Goal: Task Accomplishment & Management: Manage account settings

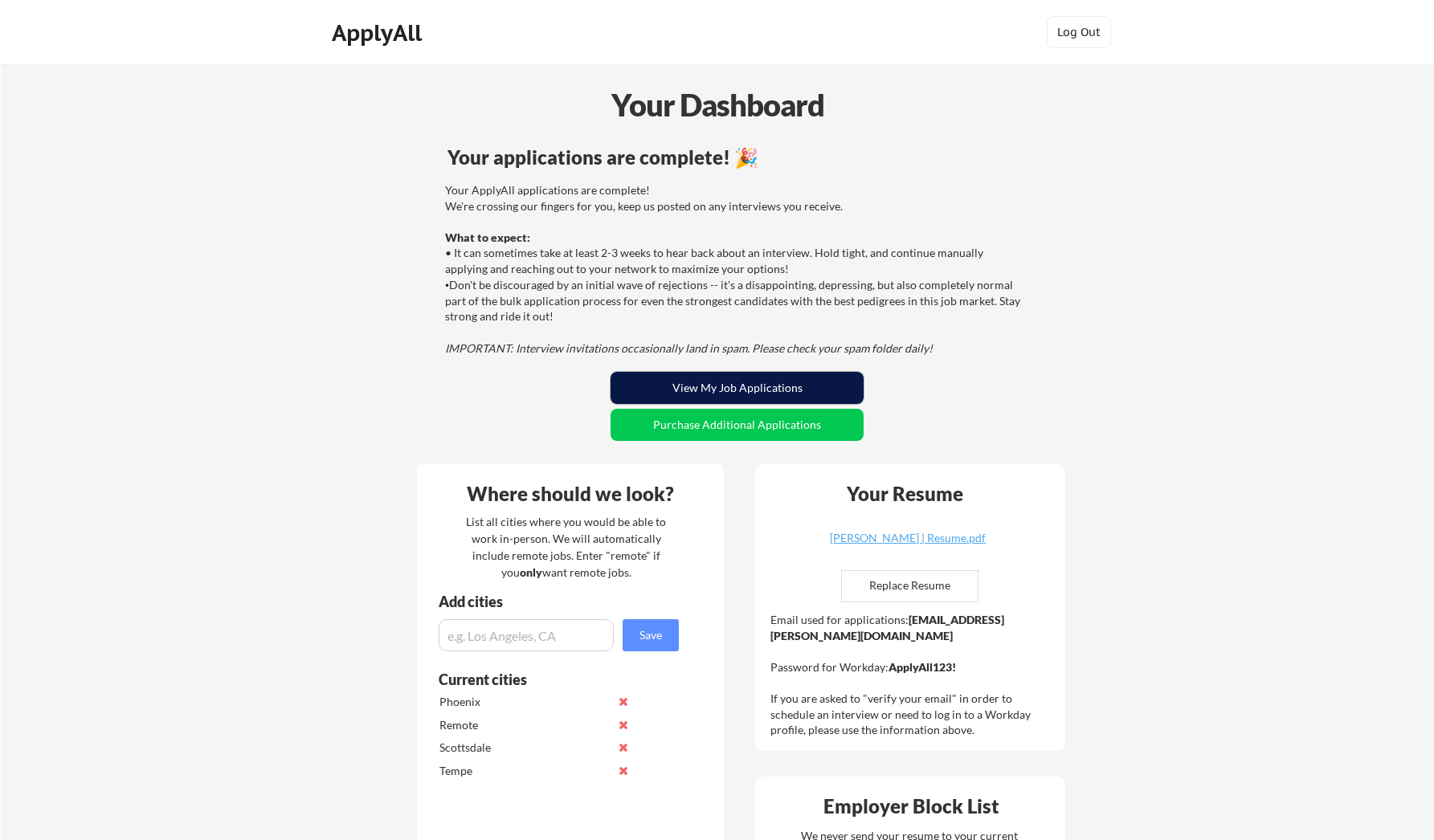
click at [715, 395] on button "View My Job Applications" at bounding box center [737, 388] width 253 height 32
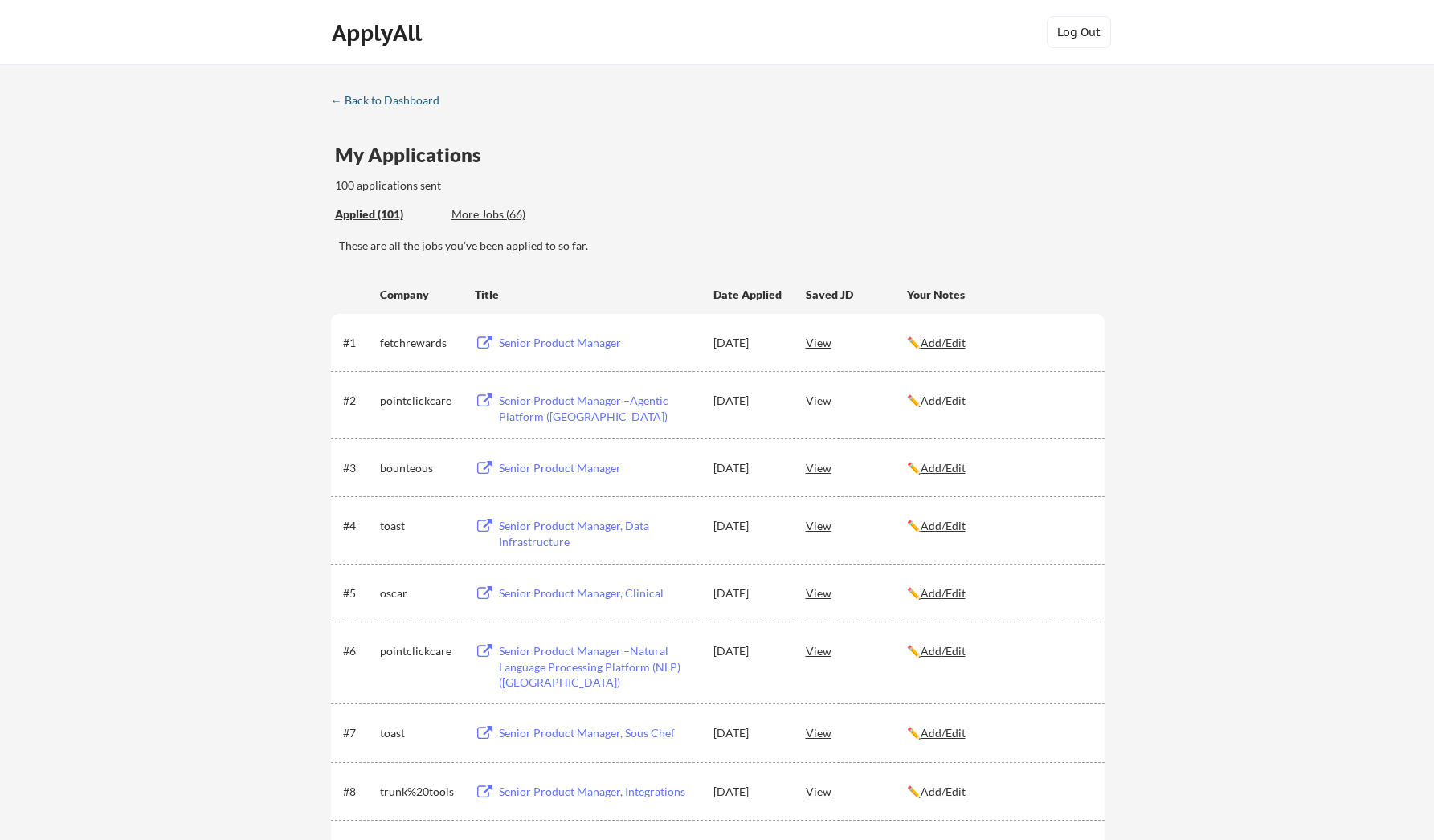
click at [359, 102] on div "← Back to Dashboard" at bounding box center [391, 100] width 121 height 11
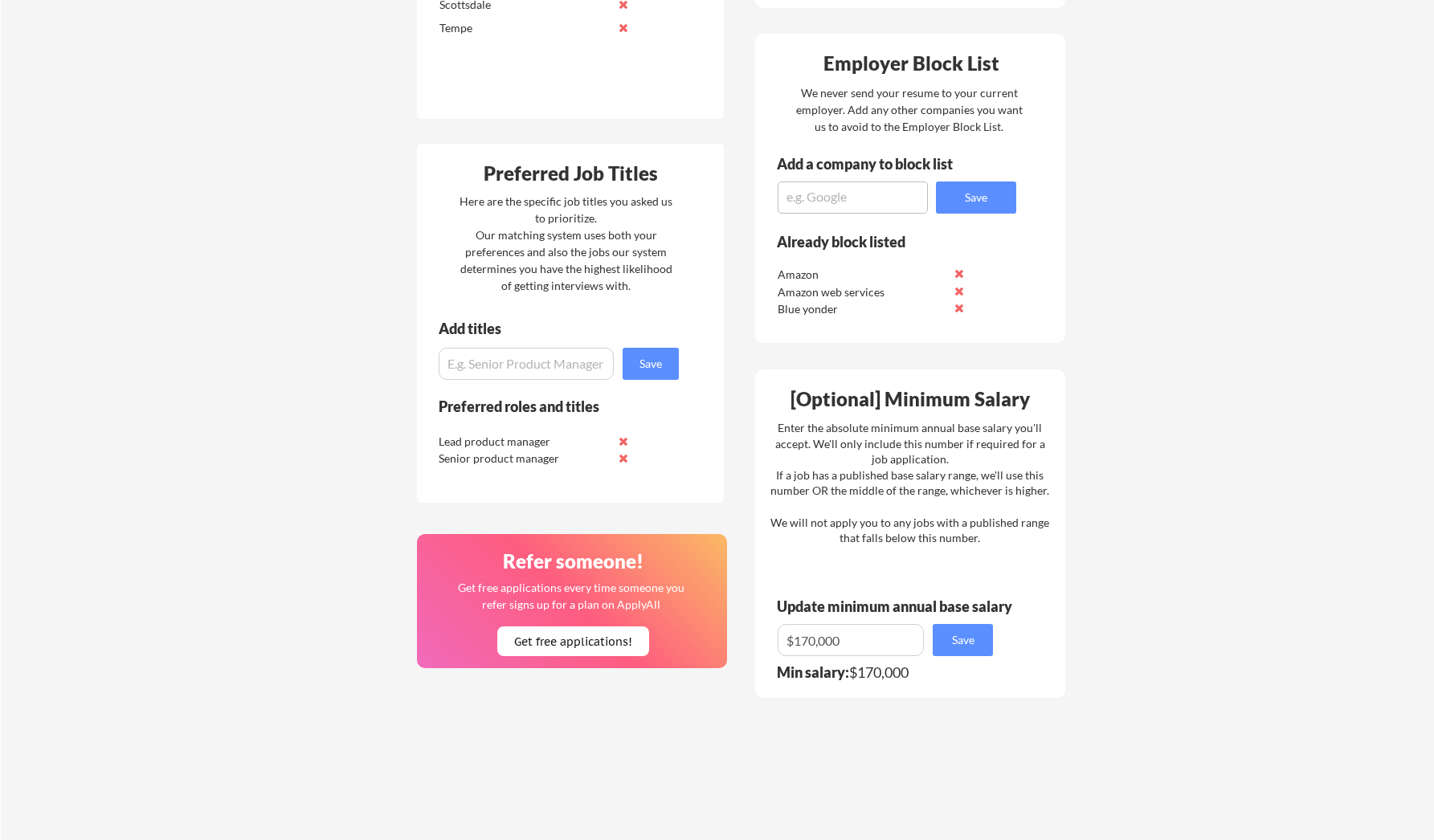
scroll to position [738, 0]
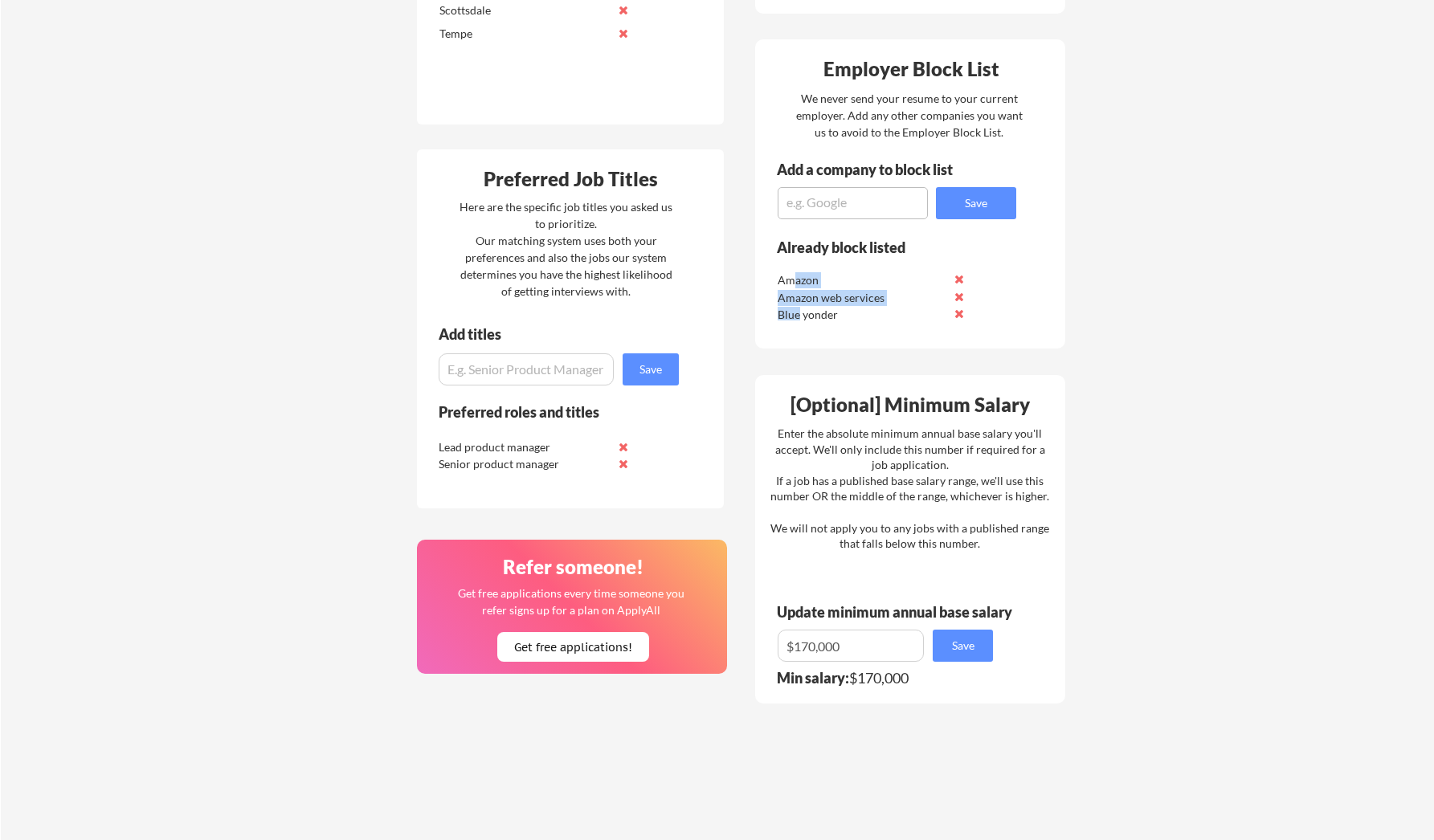
drag, startPoint x: 792, startPoint y: 280, endPoint x: 799, endPoint y: 315, distance: 35.7
click at [799, 315] on div "Amazon Amazon web services Blue yonder" at bounding box center [889, 294] width 229 height 52
drag, startPoint x: 494, startPoint y: 438, endPoint x: 495, endPoint y: 456, distance: 18.0
click at [495, 456] on div "Lead product manager Senior product manager" at bounding box center [536, 454] width 203 height 35
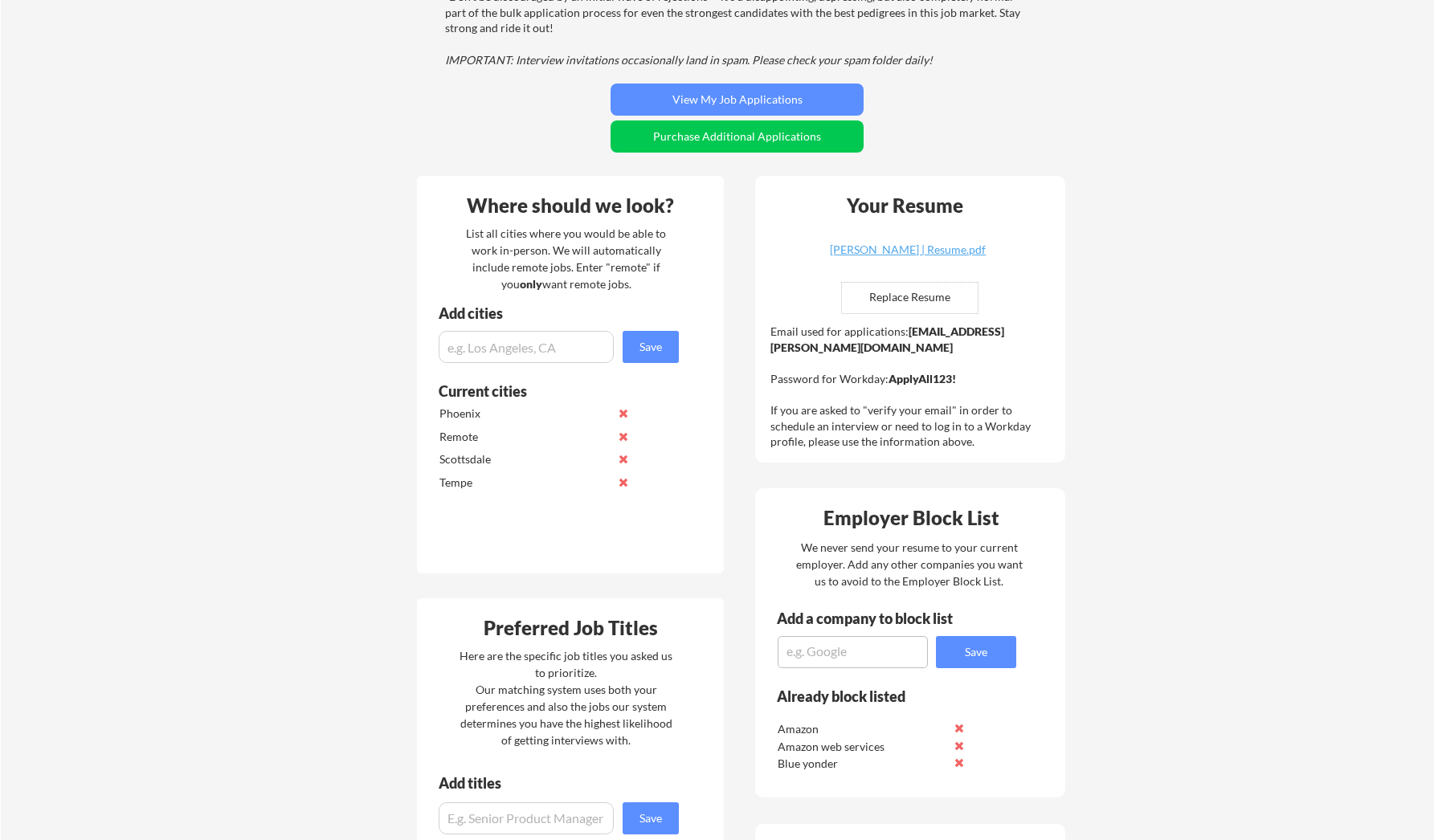
scroll to position [251, 0]
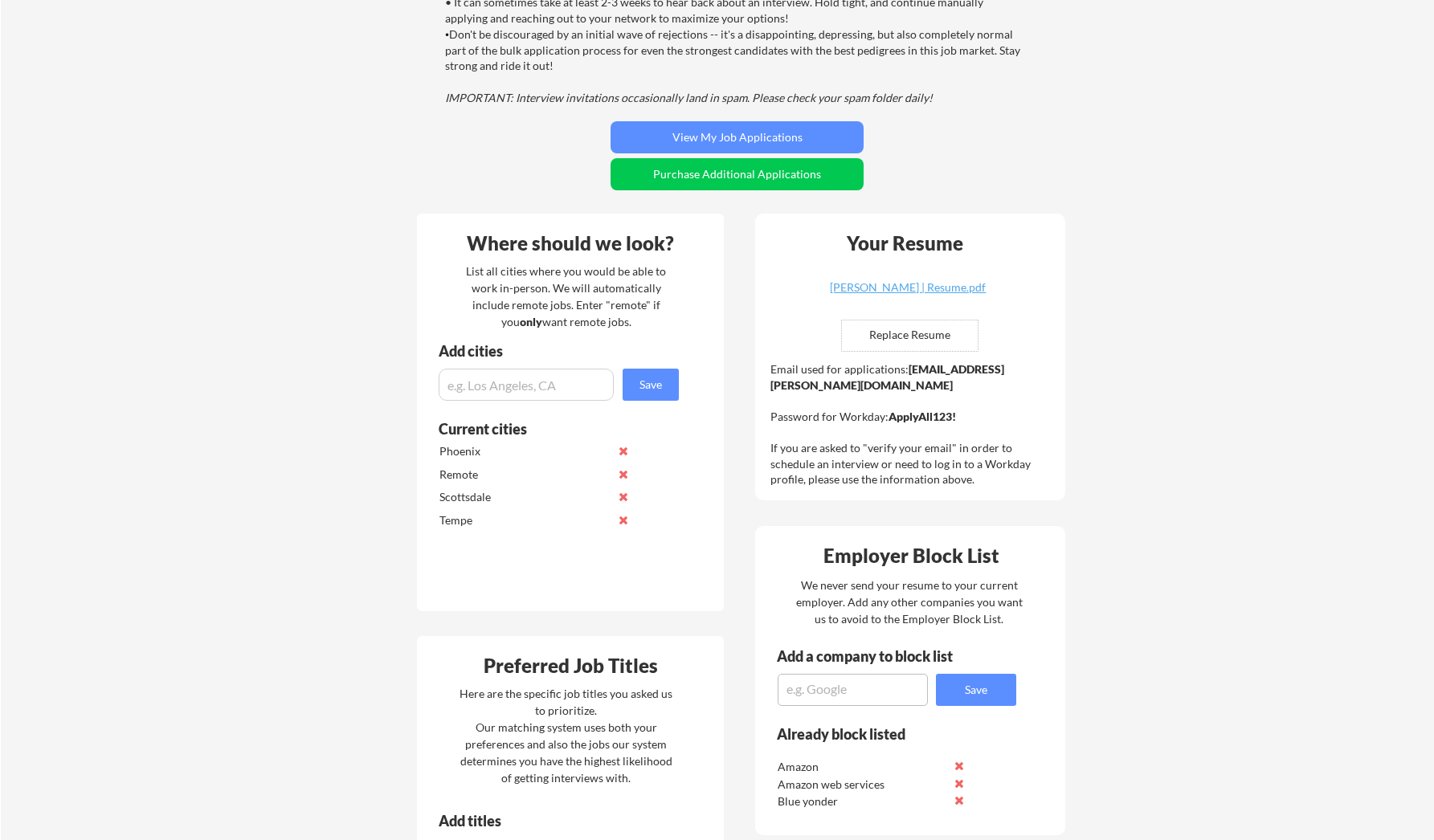
drag, startPoint x: 770, startPoint y: 386, endPoint x: 957, endPoint y: 392, distance: 187.1
click at [957, 392] on div "Email used for applications: harinikidambi.sekar@mailflux.com Password for Work…" at bounding box center [912, 424] width 284 height 126
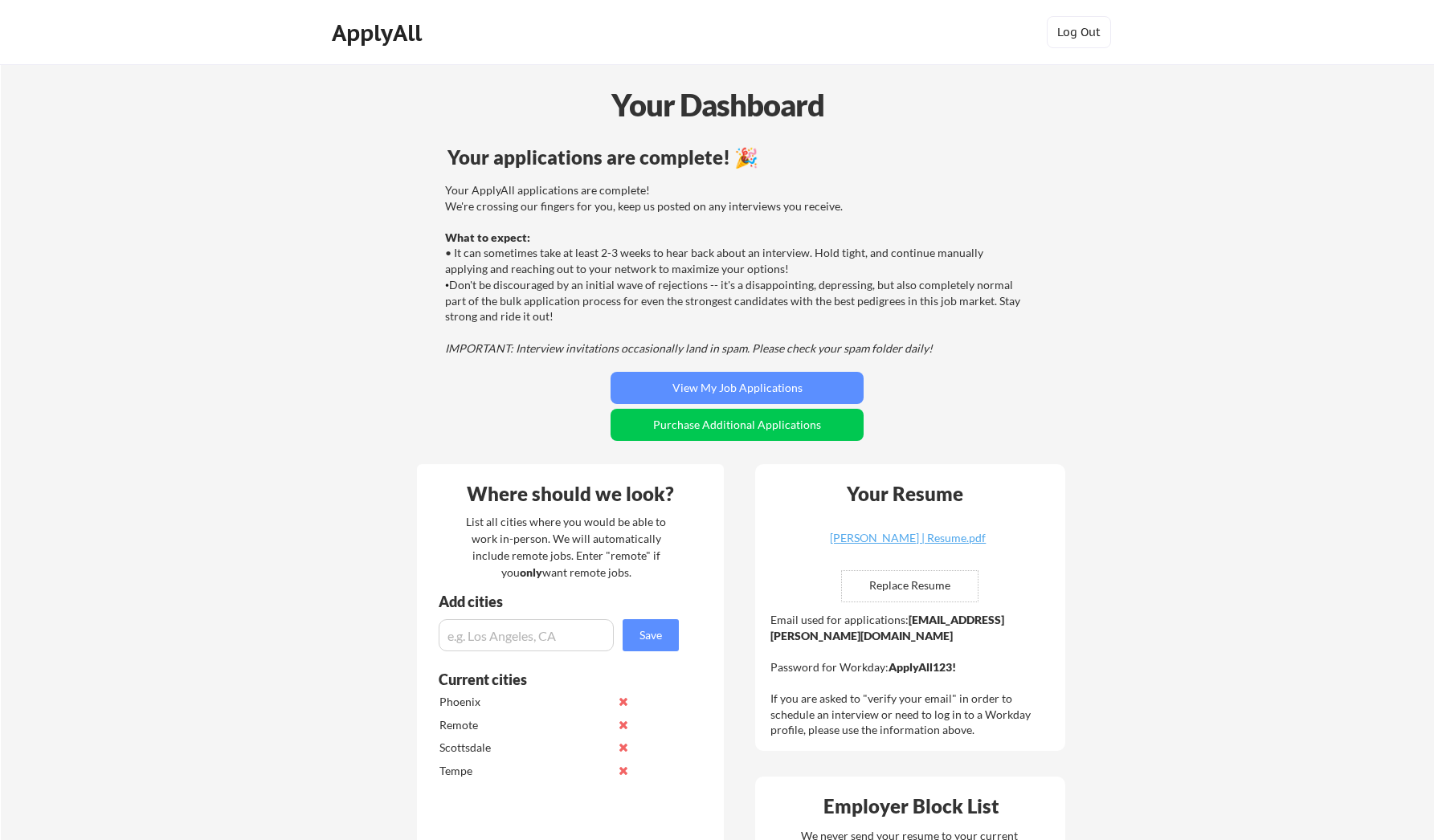
scroll to position [0, 0]
click at [374, 31] on div "ApplyAll" at bounding box center [379, 33] width 95 height 28
click at [367, 30] on div "ApplyAll" at bounding box center [379, 33] width 95 height 28
click at [1077, 37] on button "Log Out" at bounding box center [1078, 31] width 64 height 32
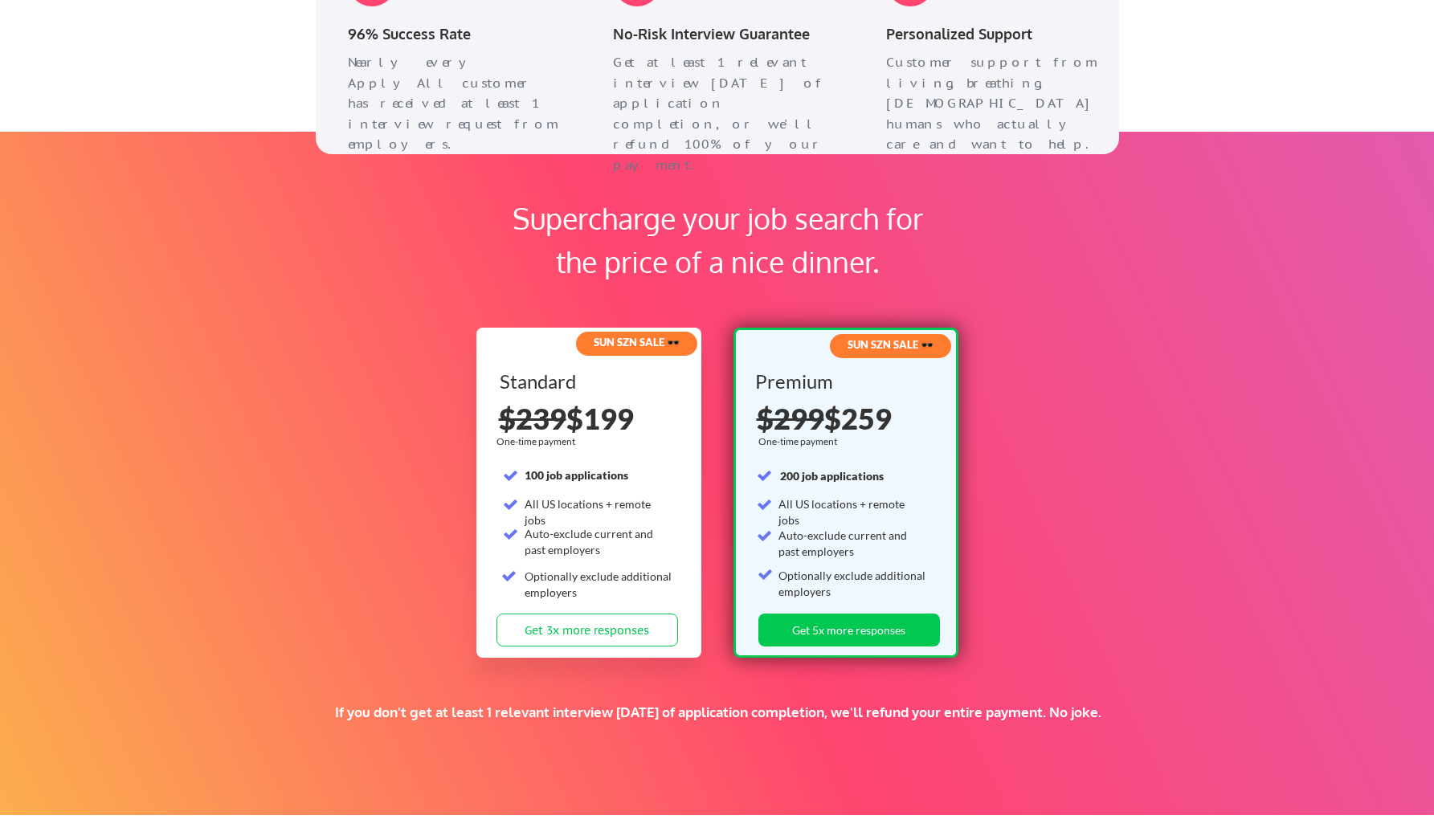
scroll to position [2240, 0]
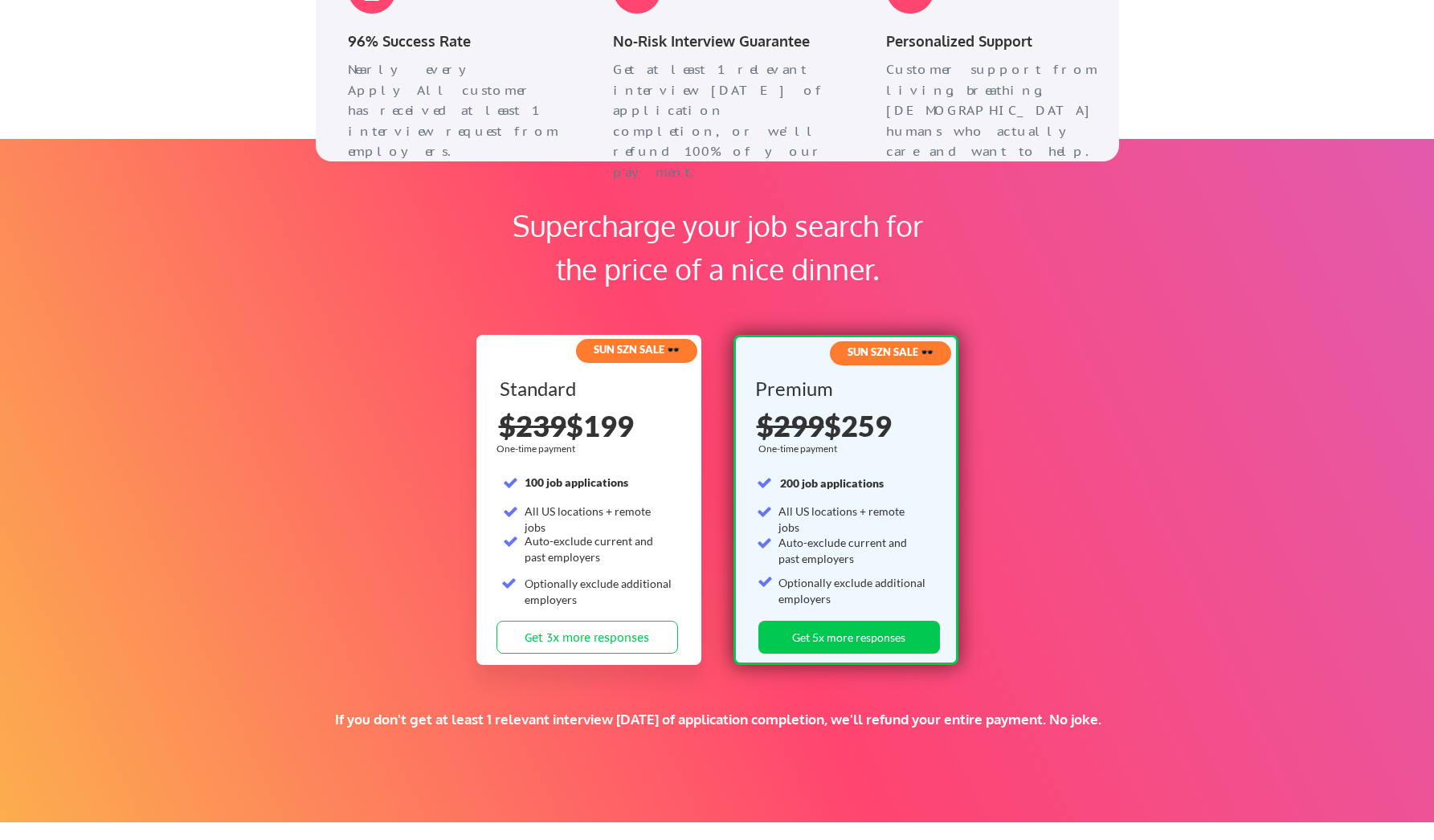
click at [922, 59] on div "Personalized Support Customer support from living, breathing, US-based humans w…" at bounding box center [994, 41] width 249 height 185
